Goal: Check status: Check status

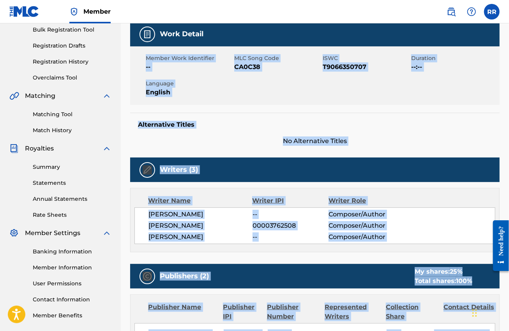
click at [418, 123] on h5 "Alternative Titles" at bounding box center [315, 125] width 354 height 8
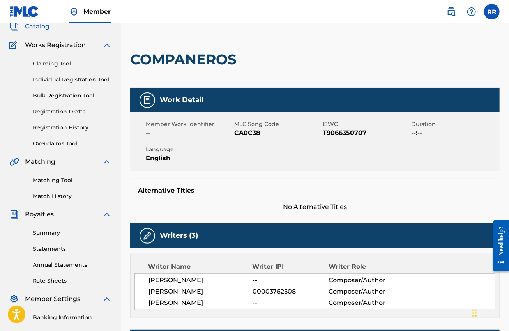
scroll to position [49, 0]
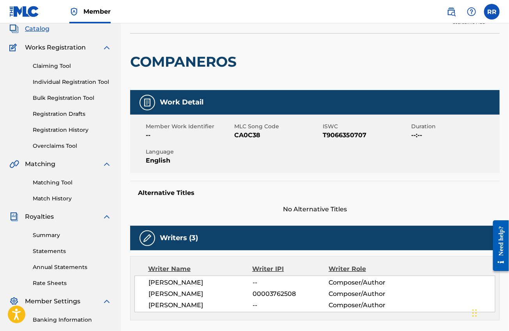
click at [37, 128] on link "Registration History" at bounding box center [72, 130] width 79 height 8
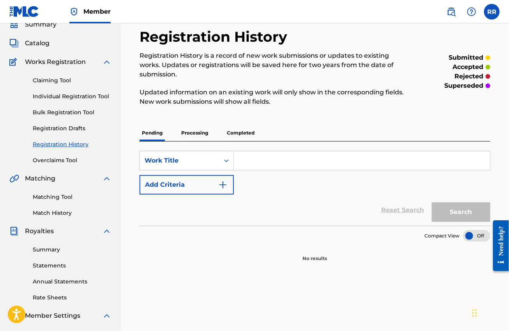
scroll to position [49, 0]
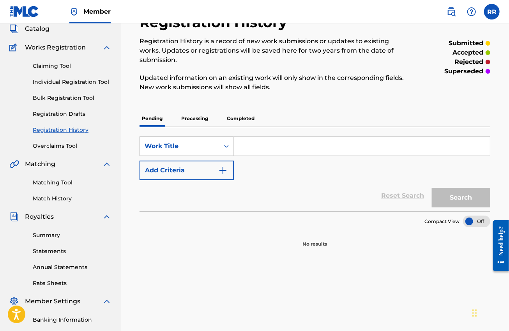
click at [190, 114] on p "Processing" at bounding box center [195, 118] width 32 height 16
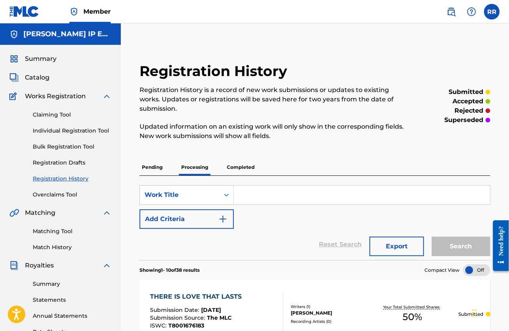
click at [245, 170] on p "Completed" at bounding box center [240, 167] width 32 height 16
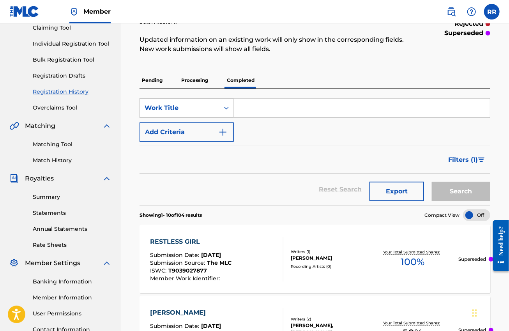
scroll to position [195, 0]
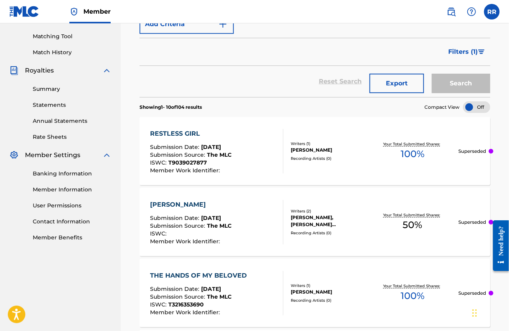
click at [457, 51] on span "Filters ( 1 )" at bounding box center [463, 51] width 30 height 9
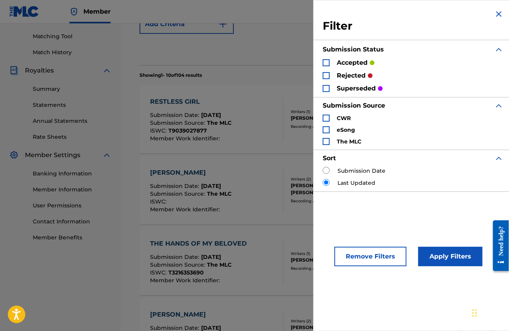
click at [496, 14] on img "Search Form" at bounding box center [498, 13] width 9 height 9
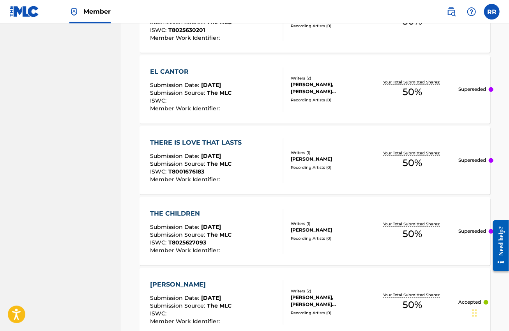
scroll to position [777, 0]
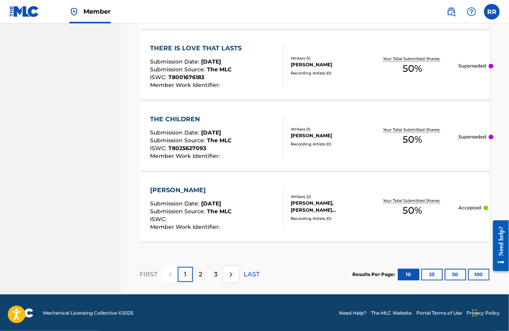
click at [481, 277] on button "100" at bounding box center [478, 275] width 21 height 12
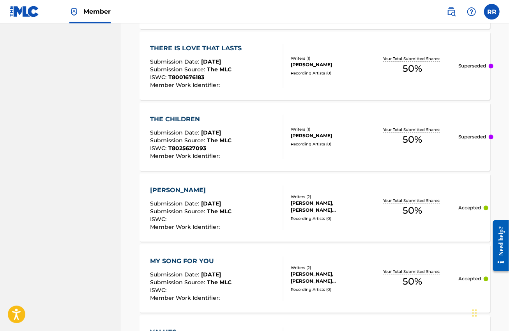
scroll to position [825, 0]
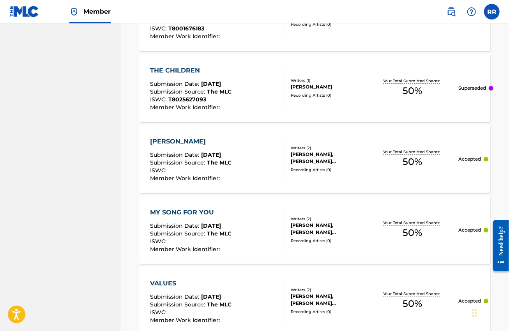
click at [268, 91] on div "THE CHILDREN Submission Date : [DATE] Submission Source : The MLC ISWC : T80256…" at bounding box center [216, 88] width 133 height 44
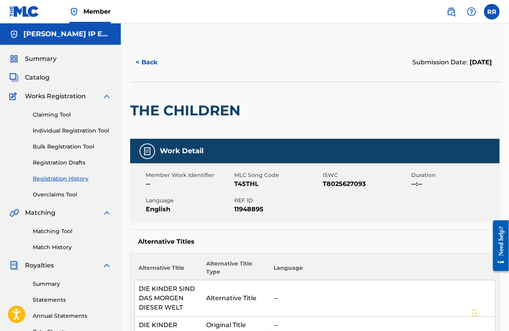
click at [148, 65] on button "< Back" at bounding box center [153, 62] width 47 height 19
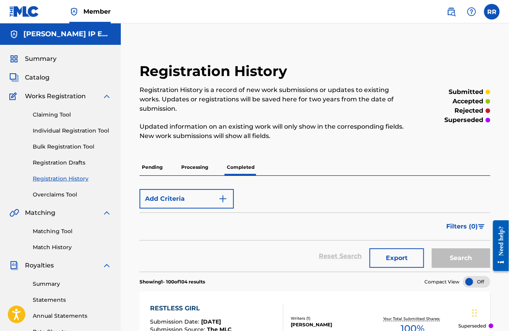
scroll to position [152, 0]
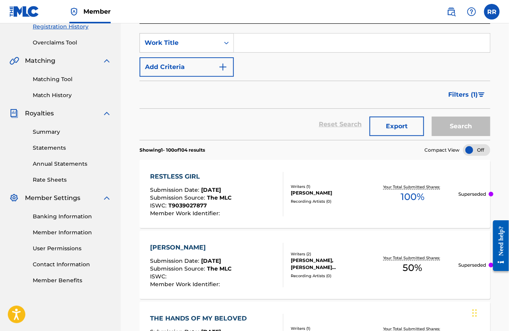
click at [462, 92] on span "Filters ( 1 )" at bounding box center [463, 94] width 30 height 9
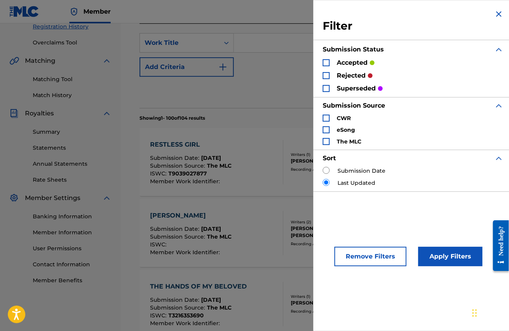
click at [495, 11] on img "Search Form" at bounding box center [498, 13] width 9 height 9
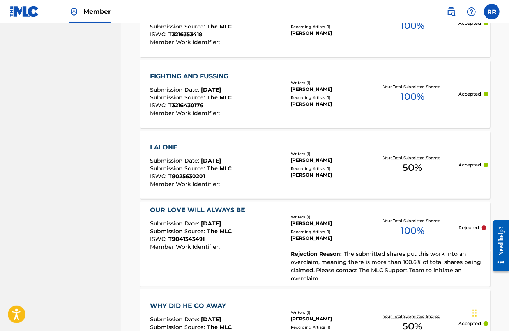
scroll to position [2929, 0]
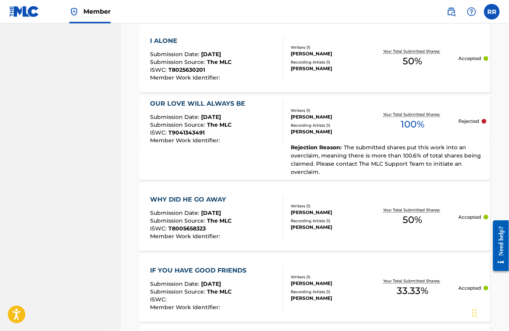
click at [283, 138] on div "OUR LOVE WILL ALWAYS BE Submission Date : [DATE] Submission Source : The MLC IS…" at bounding box center [216, 121] width 133 height 44
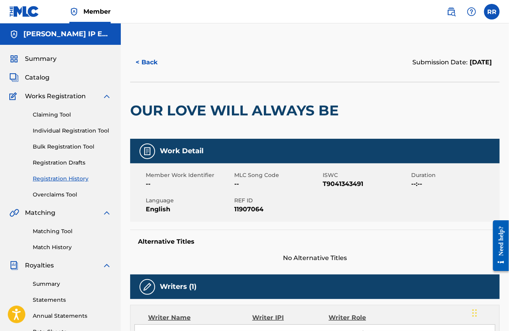
click at [148, 59] on button "< Back" at bounding box center [153, 62] width 47 height 19
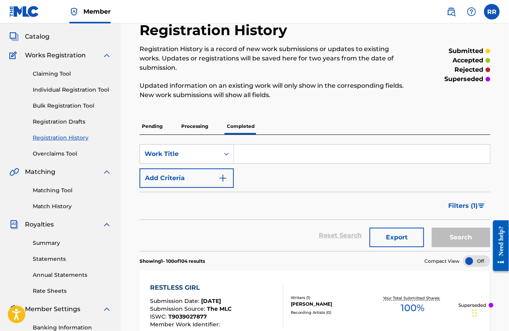
scroll to position [152, 0]
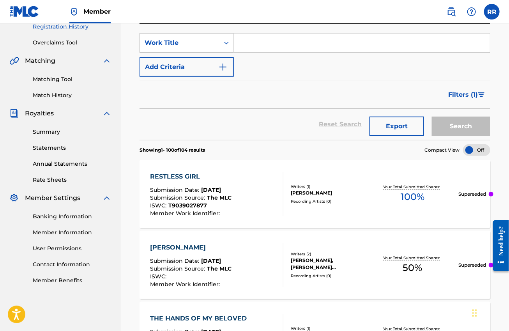
click at [455, 95] on span "Filters ( 1 )" at bounding box center [463, 94] width 30 height 9
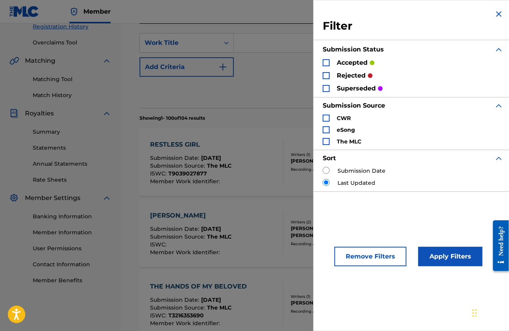
click at [494, 14] on img "Search Form" at bounding box center [498, 13] width 9 height 9
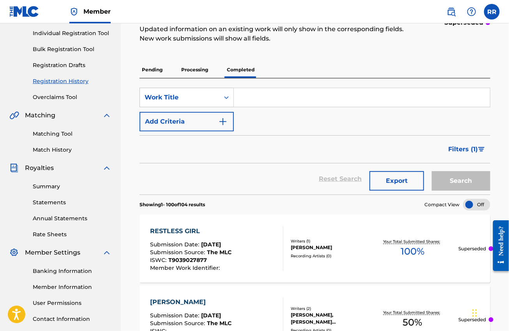
scroll to position [0, 0]
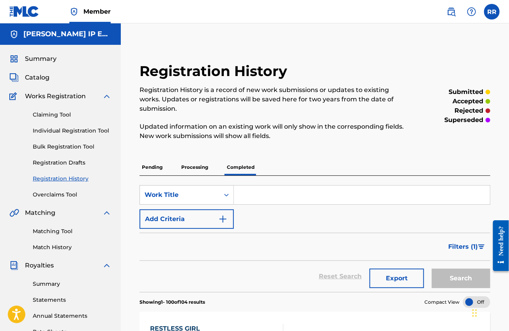
click at [62, 194] on link "Overclaims Tool" at bounding box center [72, 195] width 79 height 8
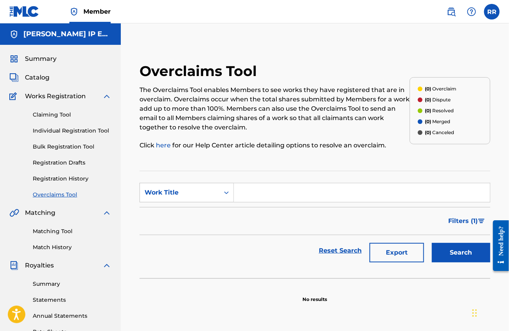
click at [43, 78] on span "Catalog" at bounding box center [37, 77] width 25 height 9
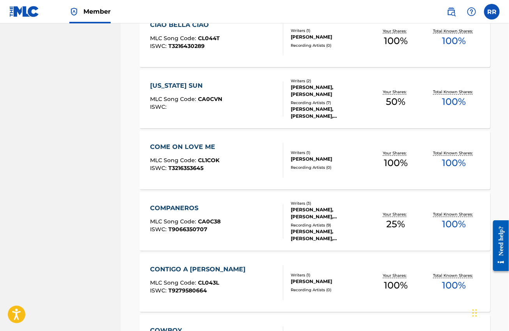
scroll to position [682, 0]
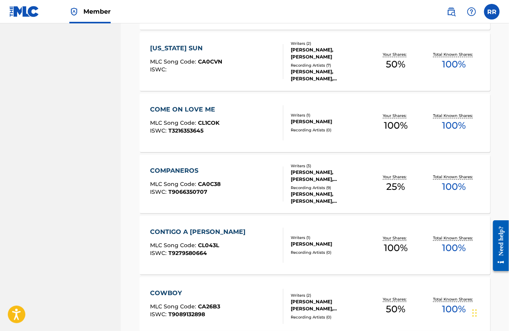
click at [258, 167] on div "COMPANEROS MLC Song Code : CA0C38 ISWC : T9066350707" at bounding box center [216, 183] width 133 height 35
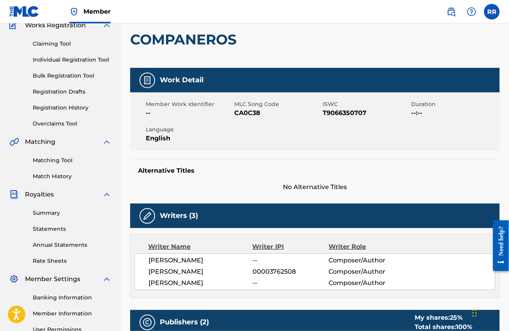
scroll to position [49, 0]
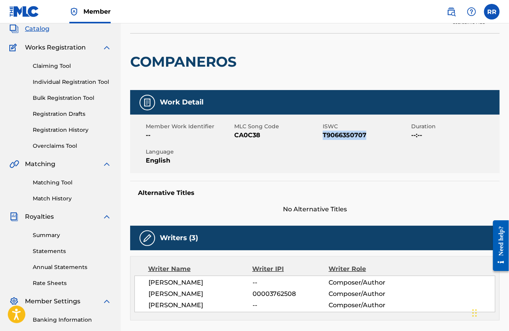
drag, startPoint x: 366, startPoint y: 136, endPoint x: 324, endPoint y: 134, distance: 42.2
click at [324, 134] on span "T9066350707" at bounding box center [366, 135] width 87 height 9
copy span "T9066350707"
